Goal: Transaction & Acquisition: Book appointment/travel/reservation

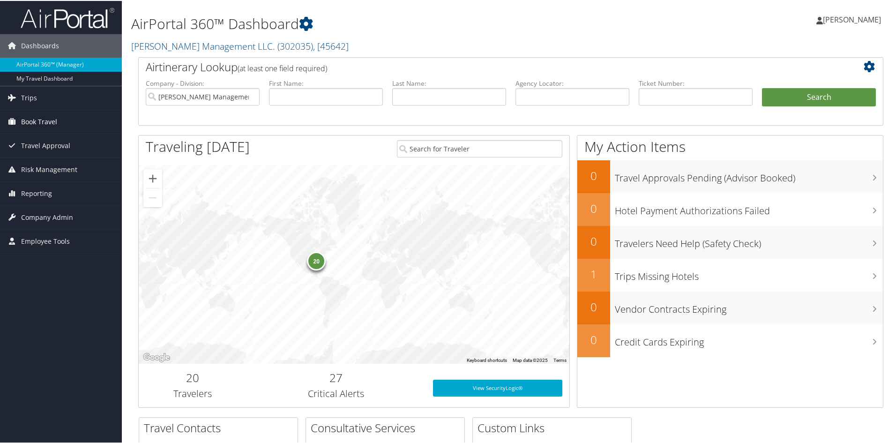
click at [50, 117] on span "Book Travel" at bounding box center [39, 120] width 36 height 23
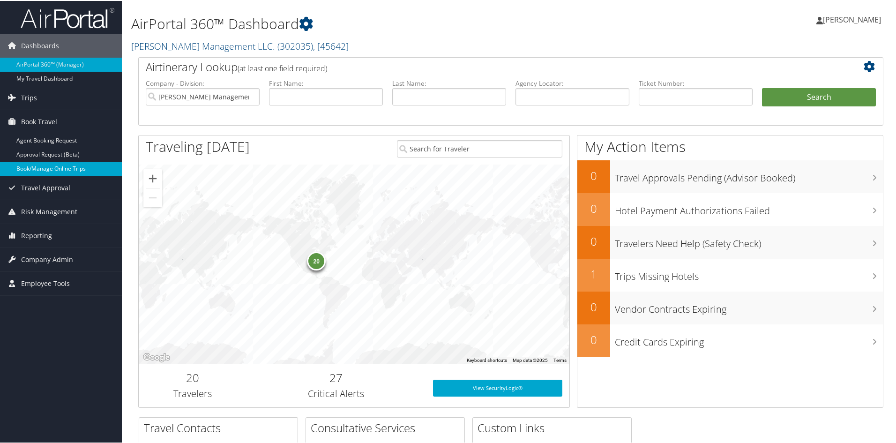
click at [54, 169] on link "Book/Manage Online Trips" at bounding box center [61, 168] width 122 height 14
